Goal: Task Accomplishment & Management: Complete application form

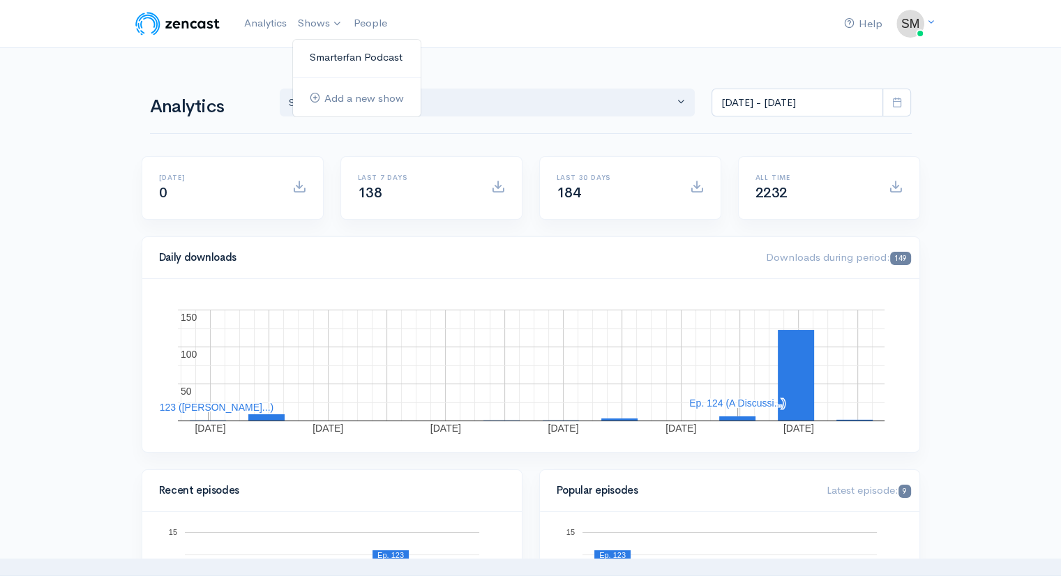
click at [321, 54] on link "Smarterfan Podcast" at bounding box center [357, 57] width 128 height 24
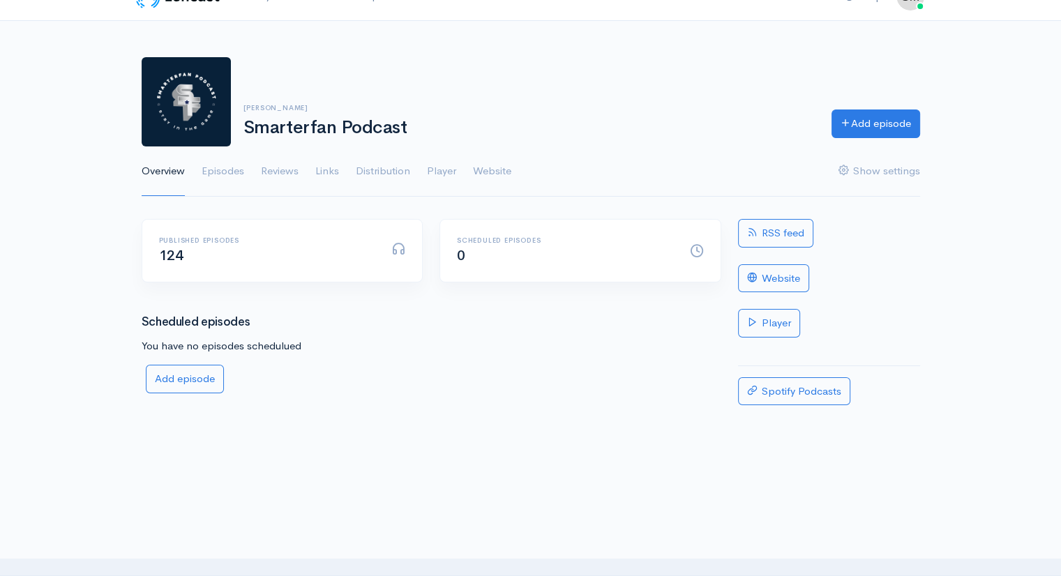
scroll to position [22, 0]
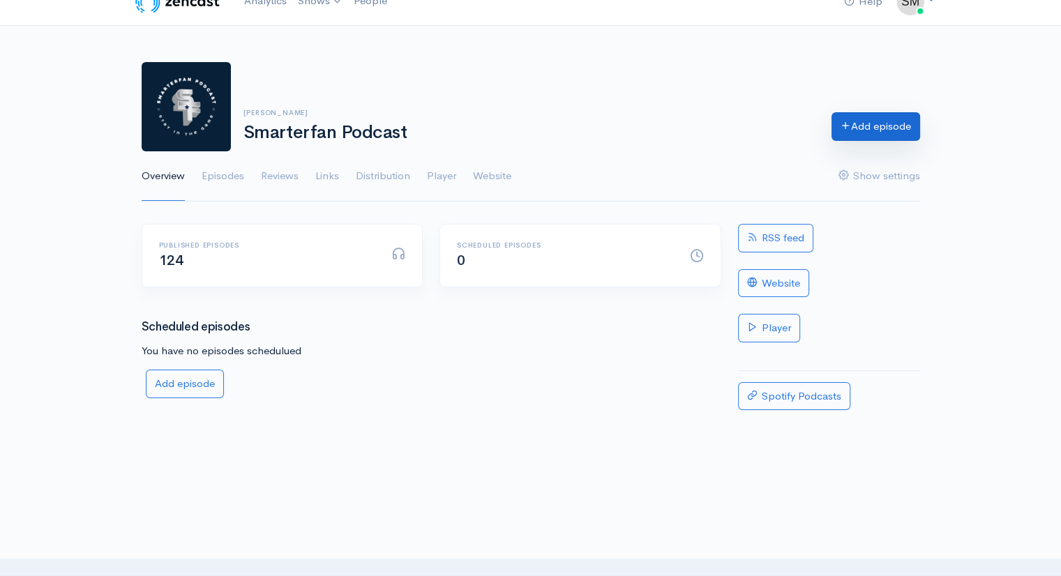
click at [868, 121] on link "Add episode" at bounding box center [876, 126] width 89 height 29
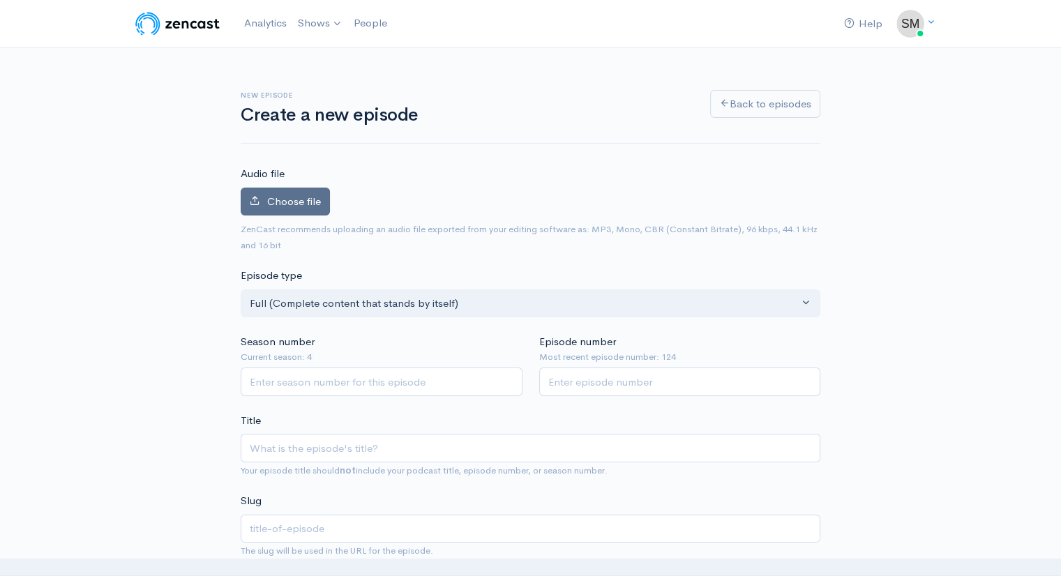
click at [282, 196] on span "Choose file" at bounding box center [294, 201] width 54 height 13
click at [0, 0] on input "Choose file" at bounding box center [0, 0] width 0 height 0
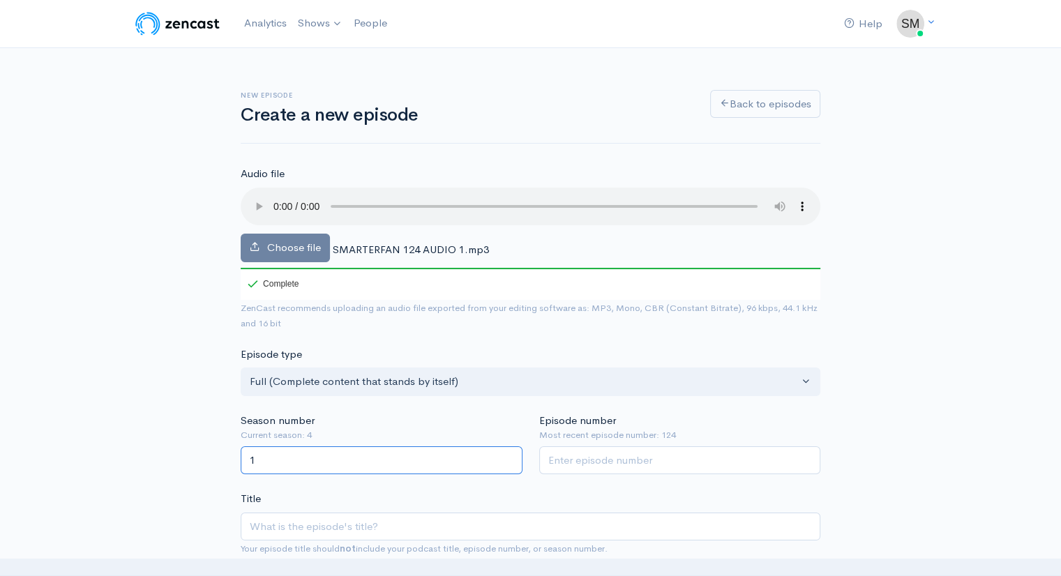
click at [511, 454] on input "1" at bounding box center [382, 461] width 282 height 29
click at [511, 454] on input "2" at bounding box center [382, 461] width 282 height 29
click at [511, 454] on input "3" at bounding box center [382, 461] width 282 height 29
type input "4"
click at [511, 454] on input "4" at bounding box center [382, 461] width 282 height 29
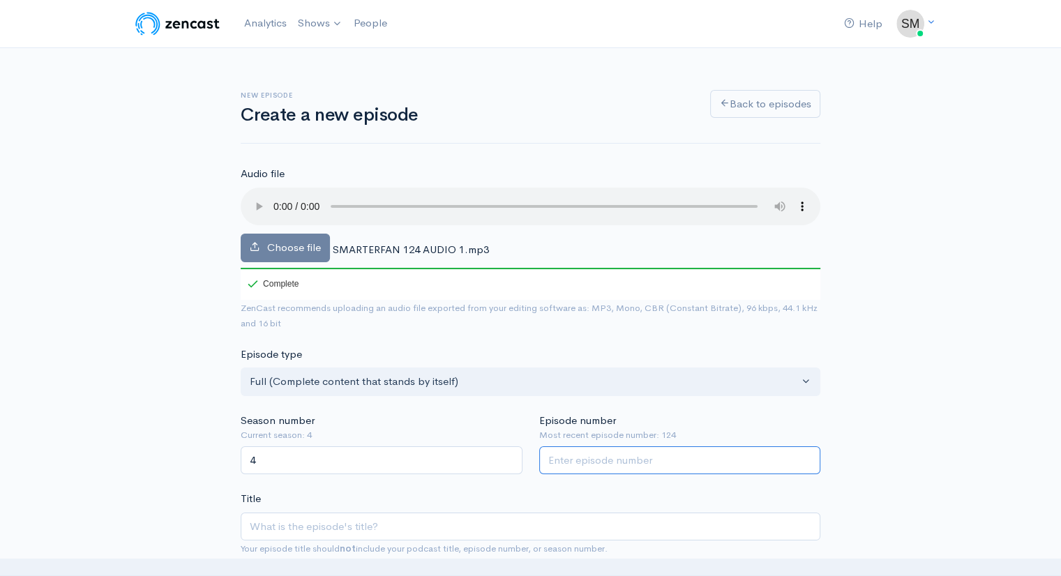
click at [567, 461] on input "Episode number" at bounding box center [680, 461] width 282 height 29
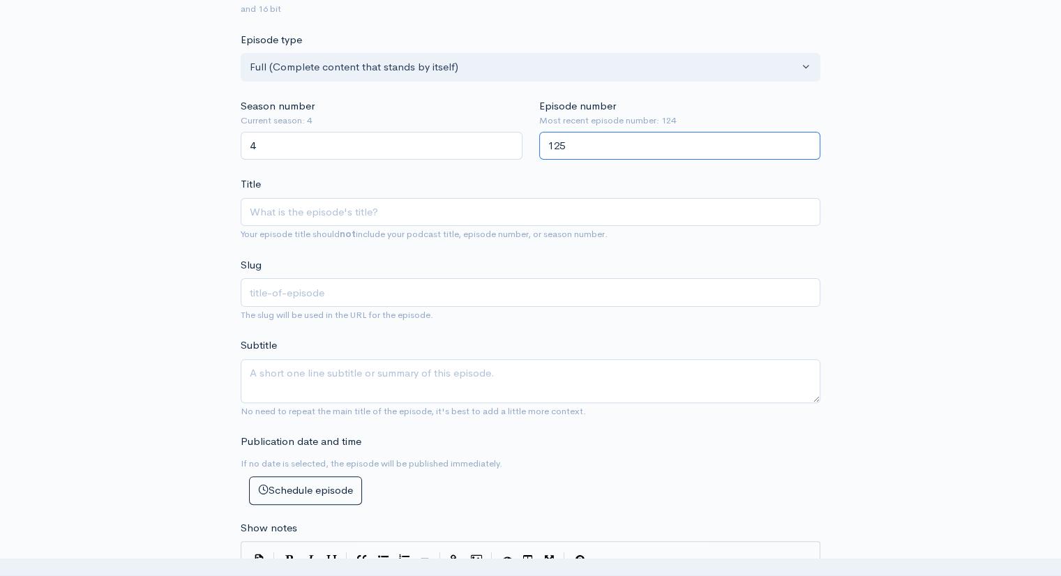
scroll to position [316, 0]
type input "125"
click at [271, 212] on input "Title" at bounding box center [531, 211] width 580 height 29
type input "M"
type input "m"
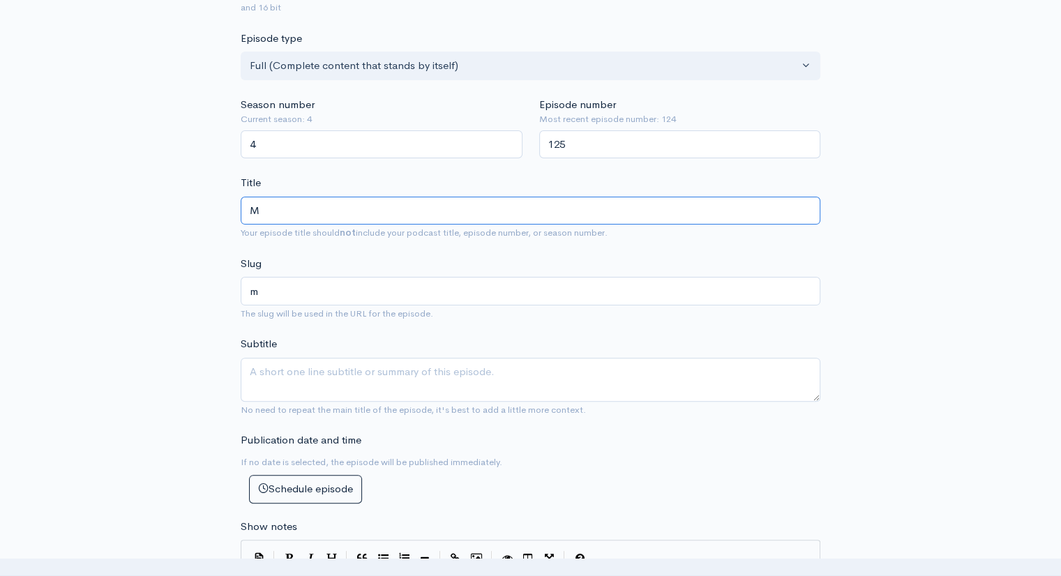
type input "Ma"
type input "ma"
type input "Mar"
type input "mar"
type input "[PERSON_NAME]"
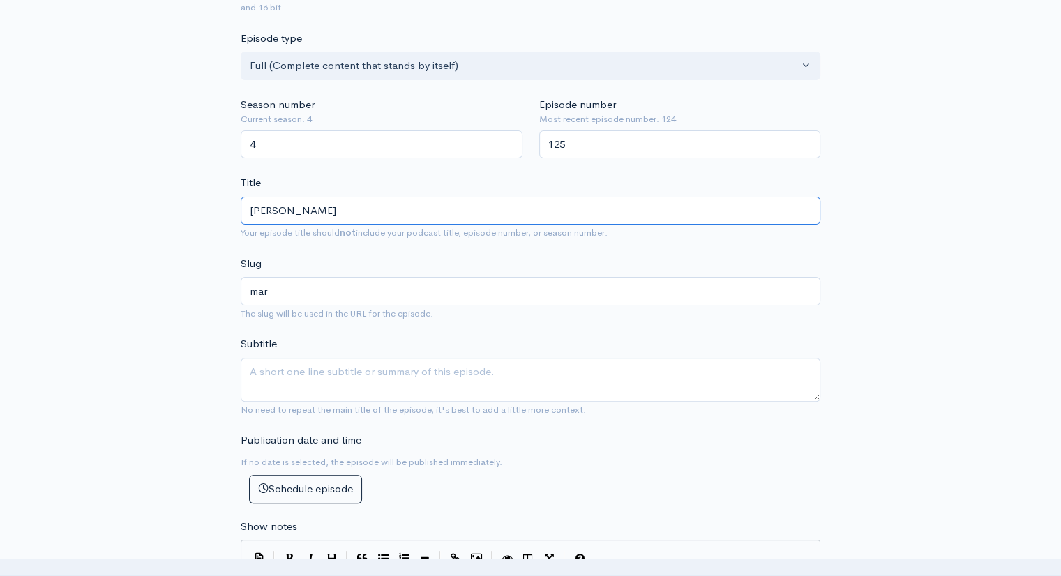
type input "[PERSON_NAME]"
type input "[PERSON_NAME] A"
type input "[PERSON_NAME]-a"
type input "[PERSON_NAME] Al"
type input "[PERSON_NAME]-al"
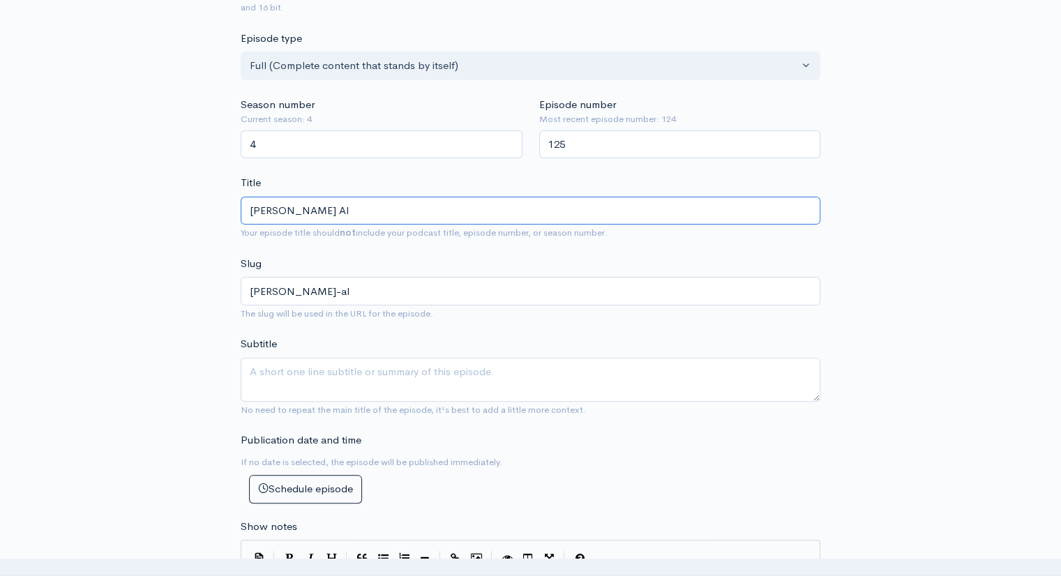
type input "[PERSON_NAME] Alb"
type input "[PERSON_NAME]-alb"
type input "[PERSON_NAME]"
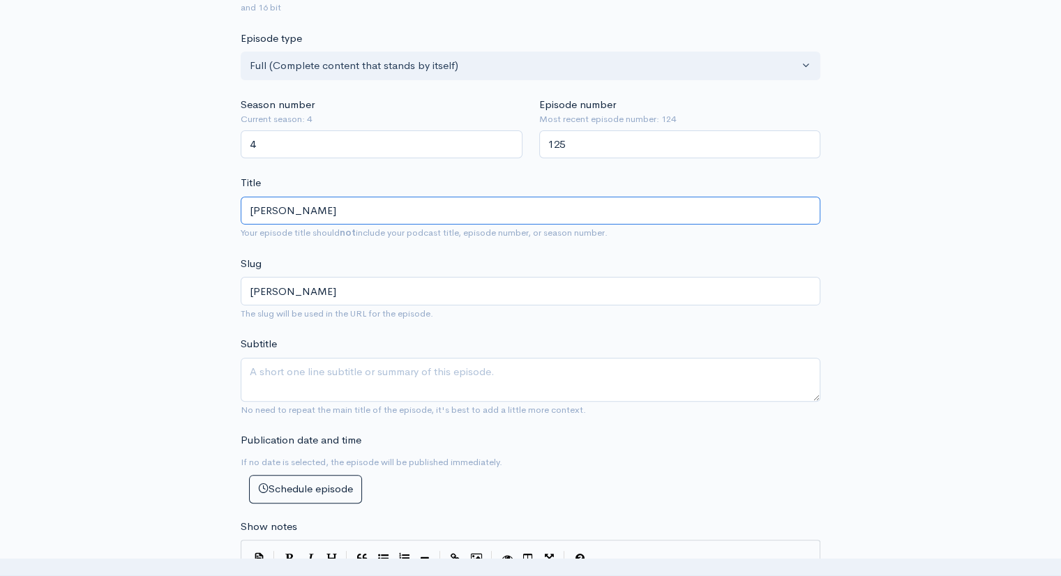
type input "[PERSON_NAME]"
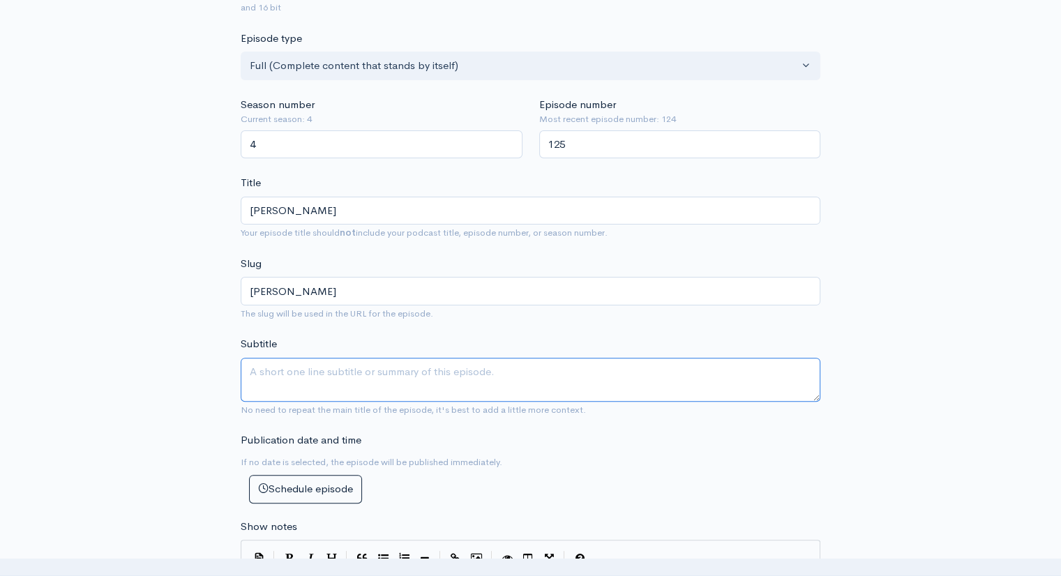
click at [261, 378] on textarea "Subtitle" at bounding box center [531, 380] width 580 height 44
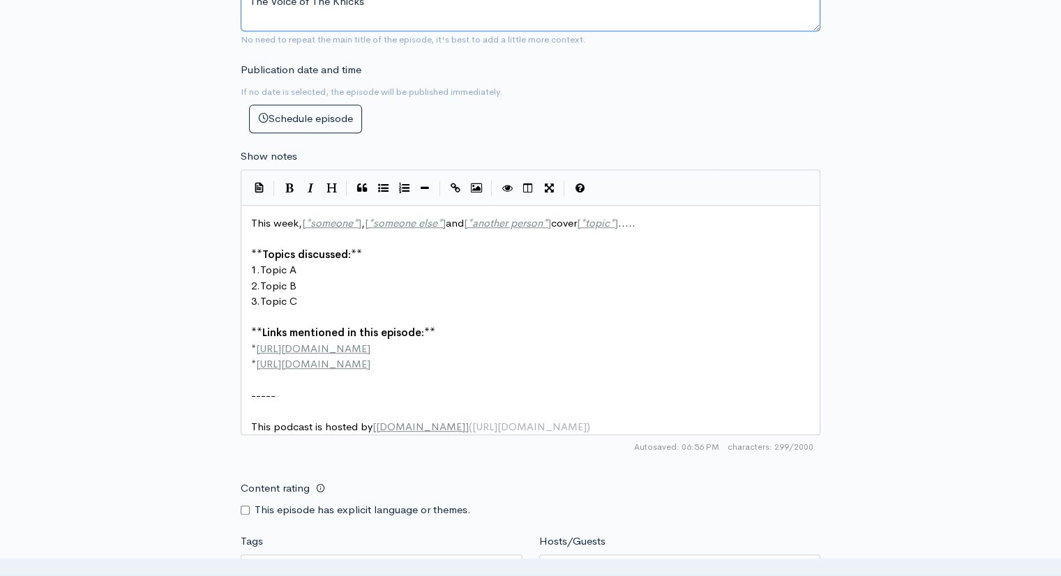
scroll to position [689, 0]
type textarea "The Voice of The Knicks"
click at [356, 218] on span "*" at bounding box center [355, 220] width 5 height 13
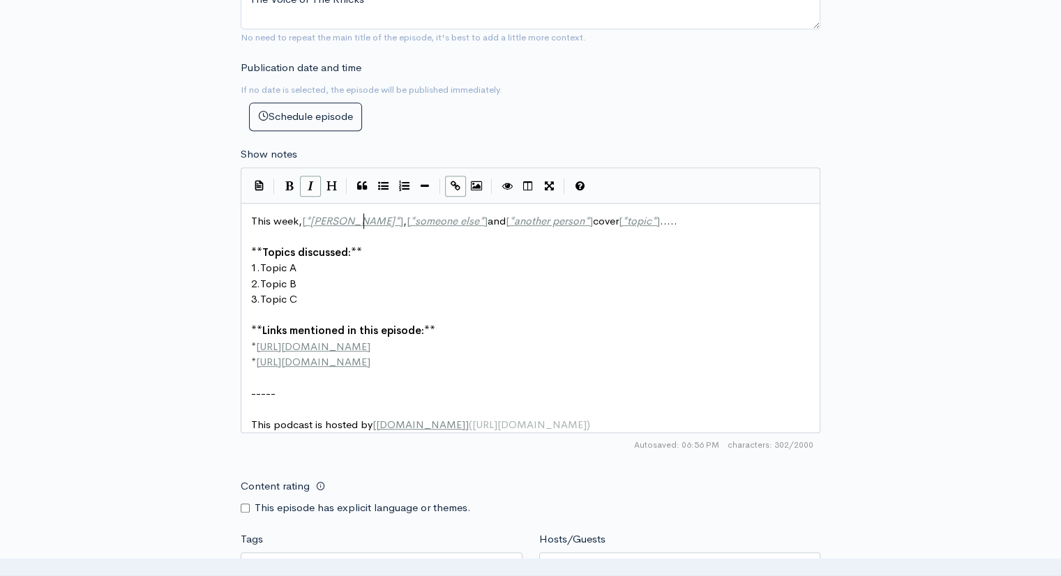
type textarea "[PERSON_NAME]"
click at [479, 219] on span "*" at bounding box center [481, 220] width 5 height 13
type textarea "[PERSON_NAME]"
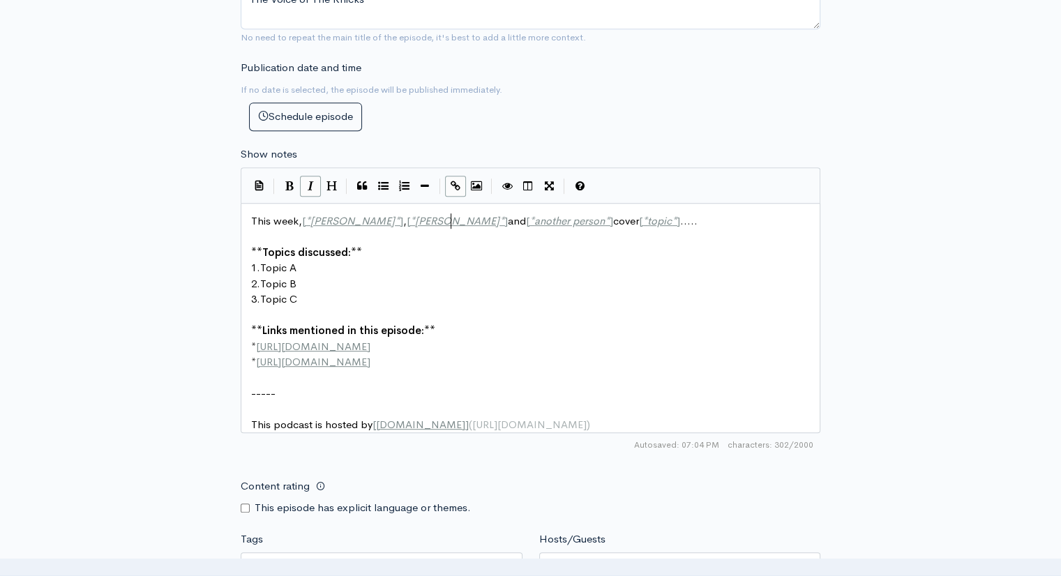
scroll to position [6, 60]
click at [605, 221] on span "*" at bounding box center [607, 220] width 5 height 13
type textarea "[PERSON_NAME]"
click at [686, 220] on span "*" at bounding box center [688, 220] width 5 height 13
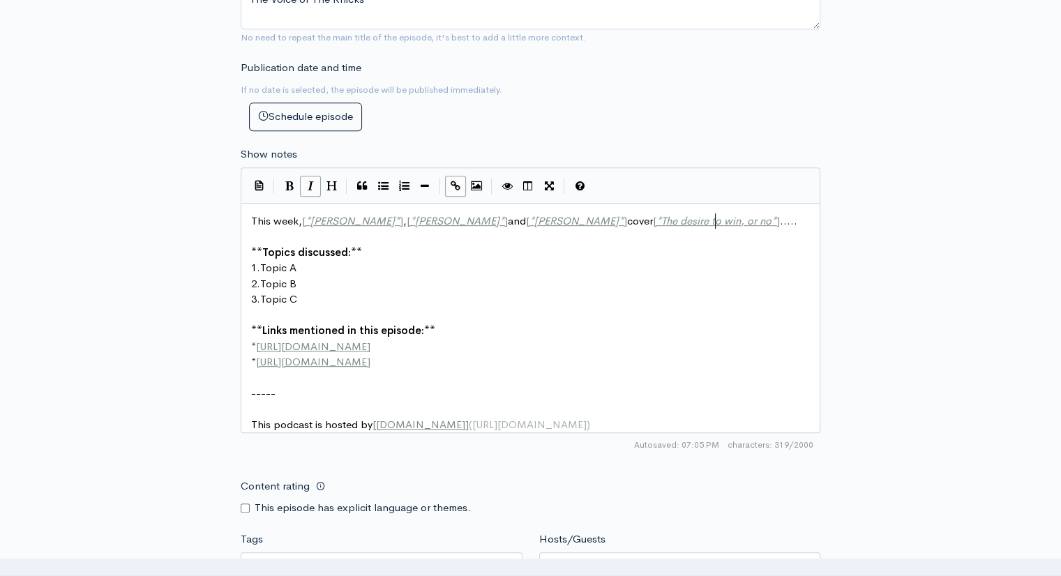
type textarea "The desire to win, or not"
click at [303, 264] on pre "1. Topic A" at bounding box center [535, 268] width 575 height 16
type textarea "-[PERSON_NAME]"
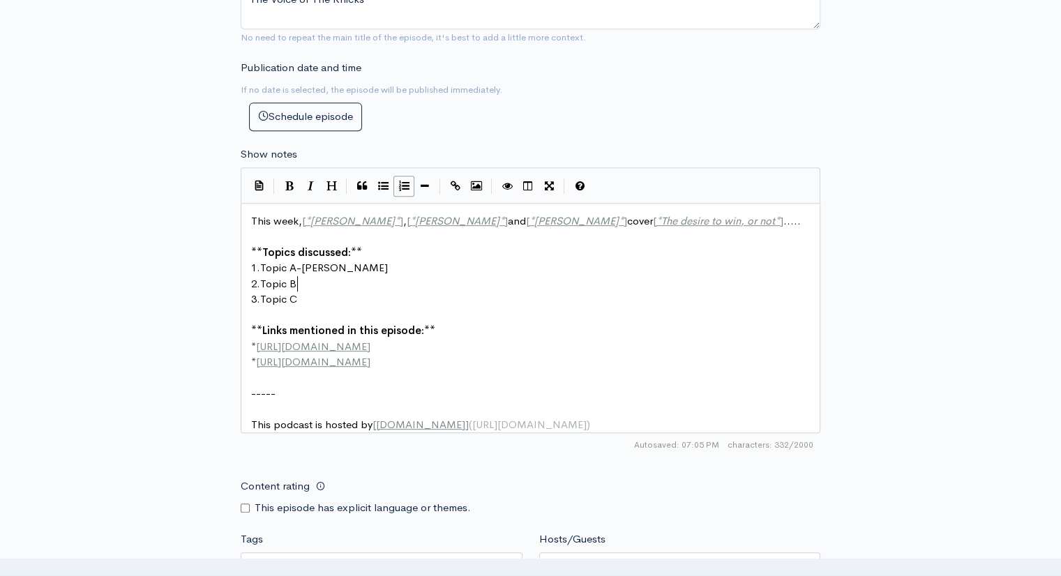
click at [303, 281] on pre "2. Topic B" at bounding box center [535, 284] width 575 height 16
type textarea "-[PERSON_NAME]"
click at [308, 300] on pre "3. Topic C" at bounding box center [535, 300] width 575 height 16
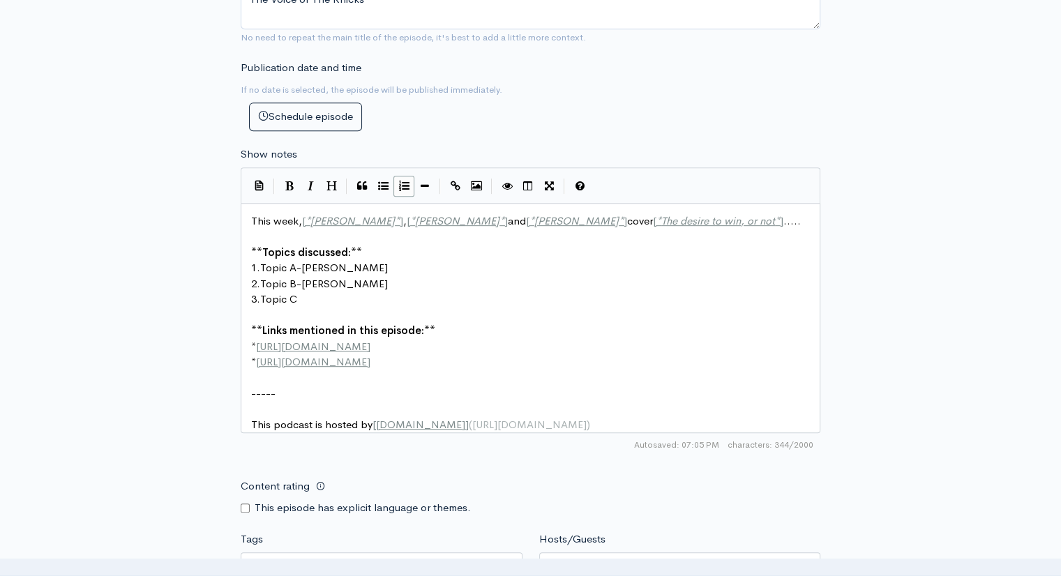
scroll to position [6, 5]
type textarea "-[PERSON_NAME]"
click at [271, 232] on pre "​" at bounding box center [535, 237] width 575 height 16
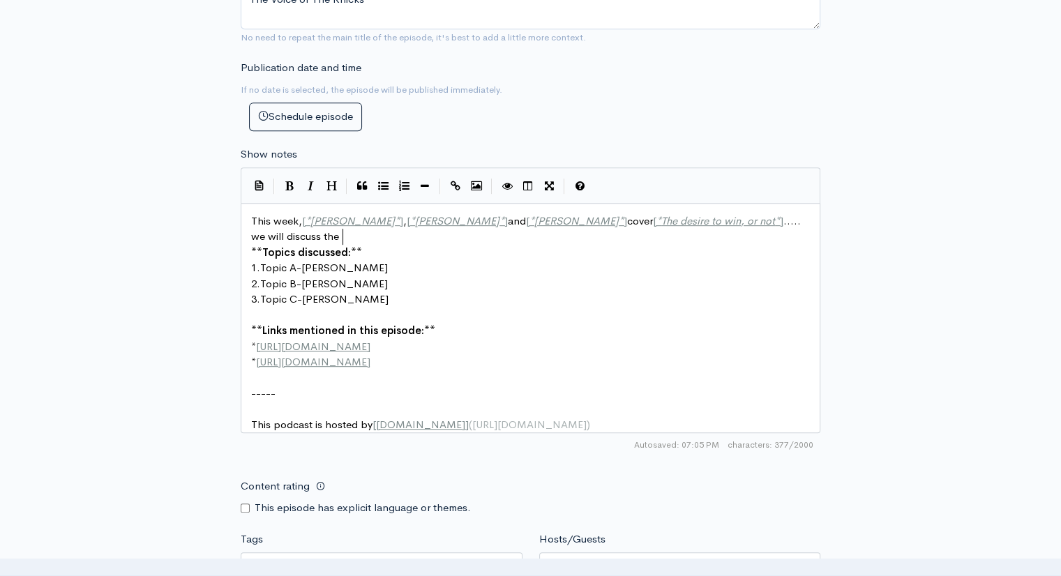
type textarea "we will discuss the l"
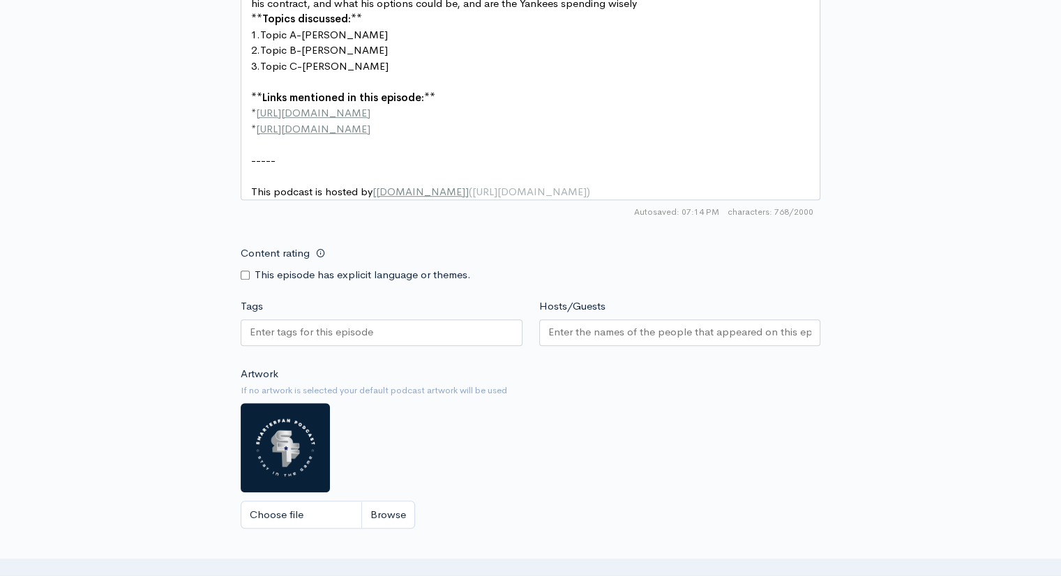
scroll to position [975, 0]
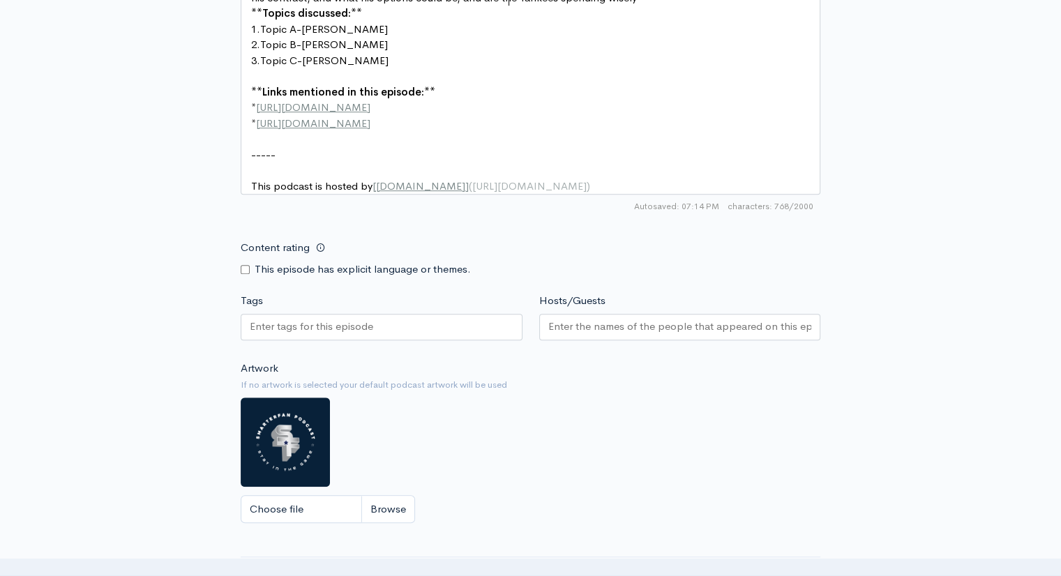
type textarea "illustrious career of [PERSON_NAME], coach [PERSON_NAME] trying to get back int…"
click at [595, 335] on input "Hosts/Guests" at bounding box center [680, 327] width 264 height 16
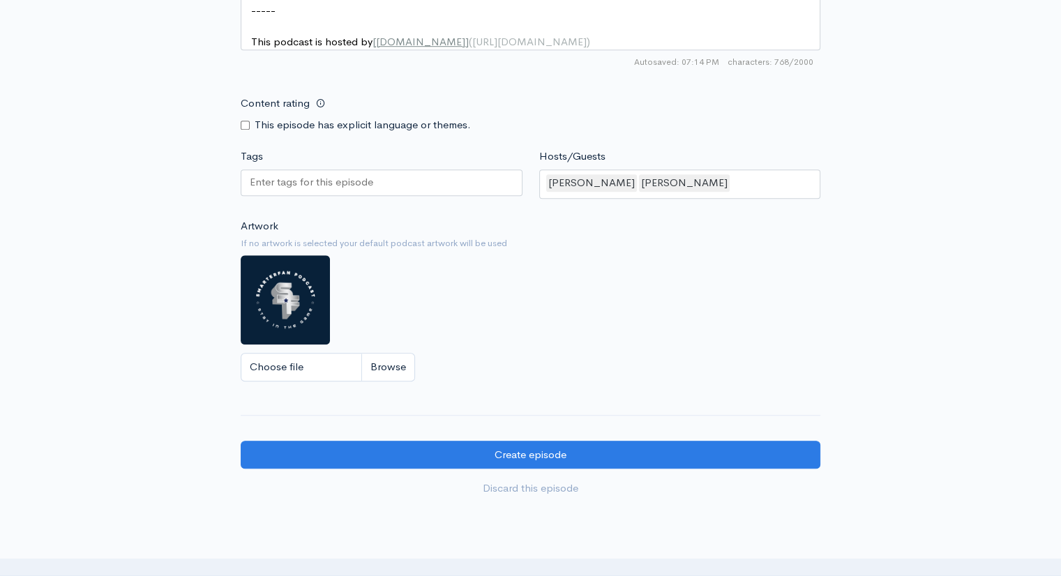
scroll to position [1123, 0]
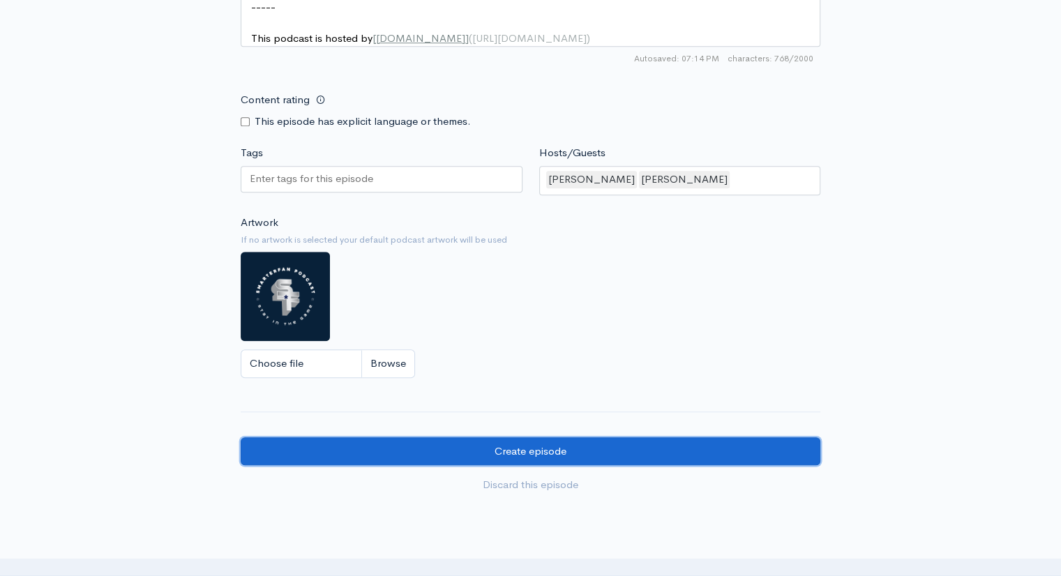
click at [544, 451] on input "Create episode" at bounding box center [531, 452] width 580 height 29
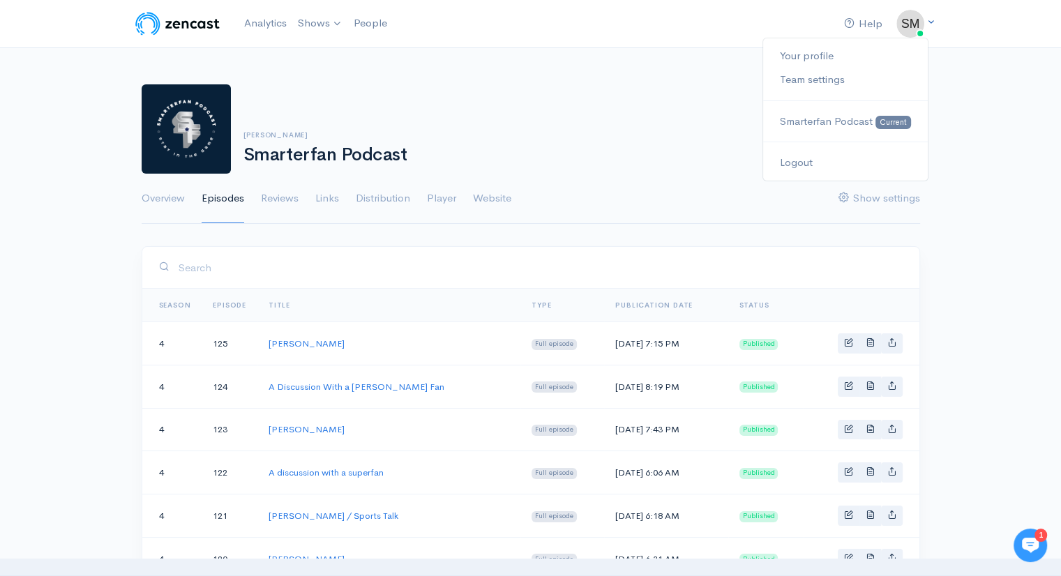
click at [909, 31] on img at bounding box center [911, 24] width 28 height 28
click at [793, 165] on link "Logout" at bounding box center [845, 163] width 164 height 24
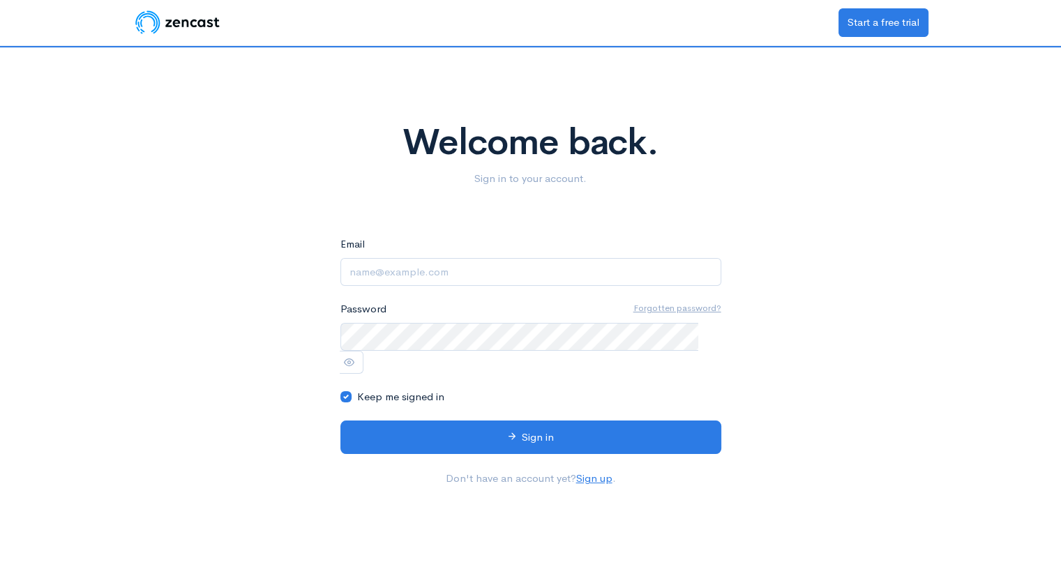
type input "[EMAIL_ADDRESS][DOMAIN_NAME]"
